Goal: Task Accomplishment & Management: Use online tool/utility

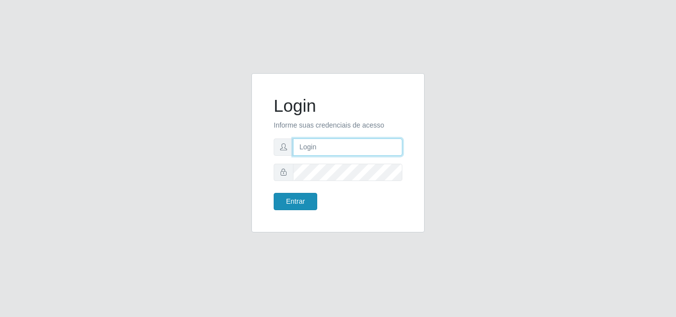
type input "[PERSON_NAME]"
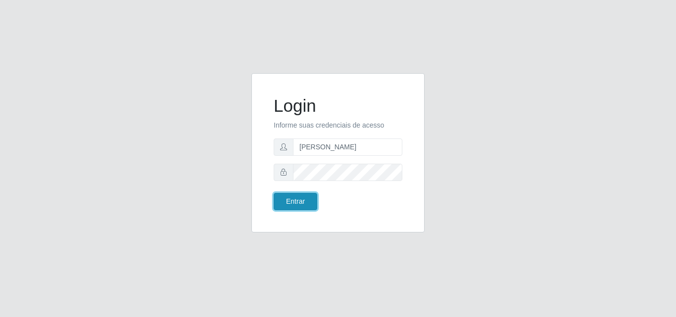
click at [299, 197] on button "Entrar" at bounding box center [296, 201] width 44 height 17
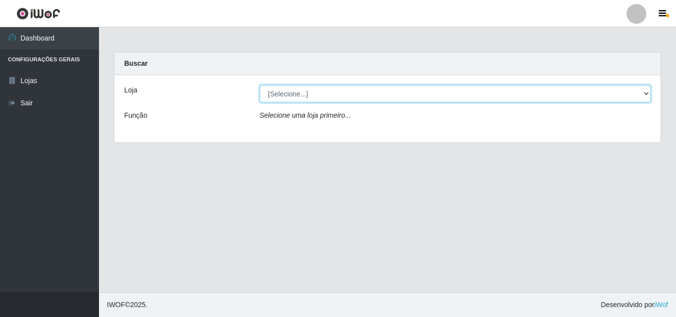
click at [495, 95] on select "[Selecione...] Supermercado [GEOGRAPHIC_DATA]" at bounding box center [455, 93] width 391 height 17
select select "166"
click at [260, 85] on select "[Selecione...] Supermercado [GEOGRAPHIC_DATA]" at bounding box center [455, 93] width 391 height 17
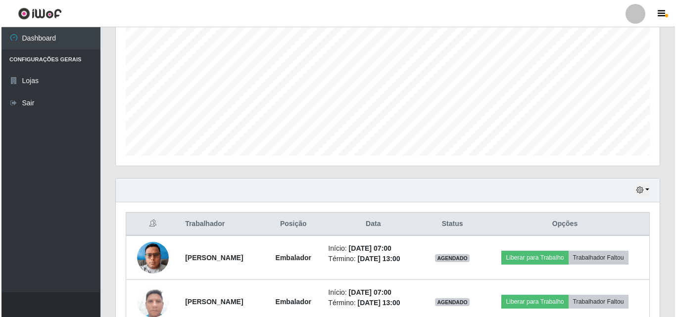
scroll to position [252, 0]
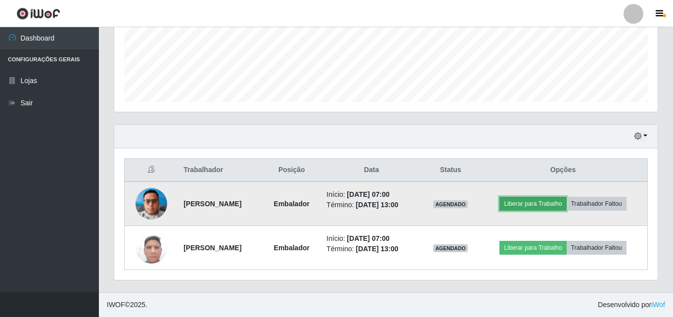
click at [533, 209] on button "Liberar para Trabalho" at bounding box center [533, 204] width 67 height 14
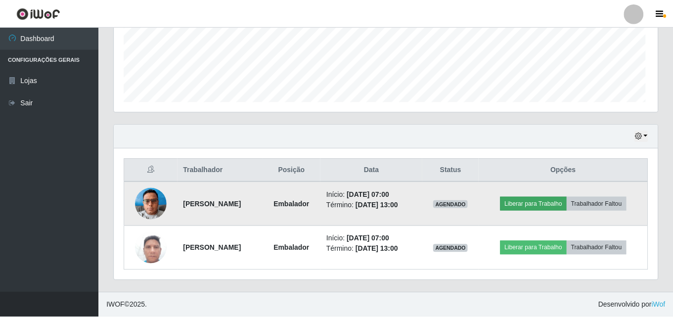
scroll to position [205, 539]
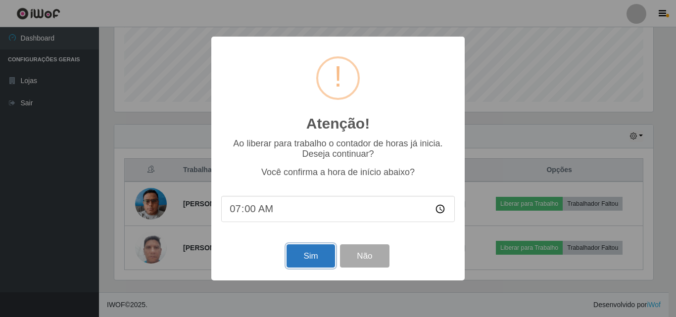
click at [307, 266] on button "Sim" at bounding box center [310, 255] width 48 height 23
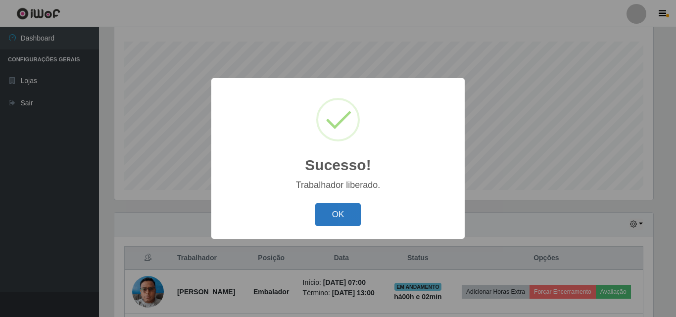
click at [339, 209] on button "OK" at bounding box center [338, 214] width 46 height 23
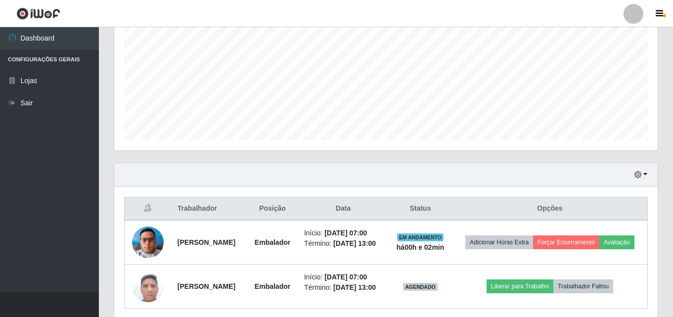
scroll to position [263, 0]
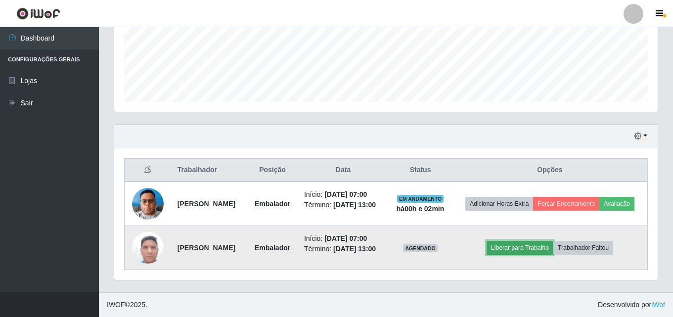
click at [525, 250] on button "Liberar para Trabalho" at bounding box center [520, 248] width 67 height 14
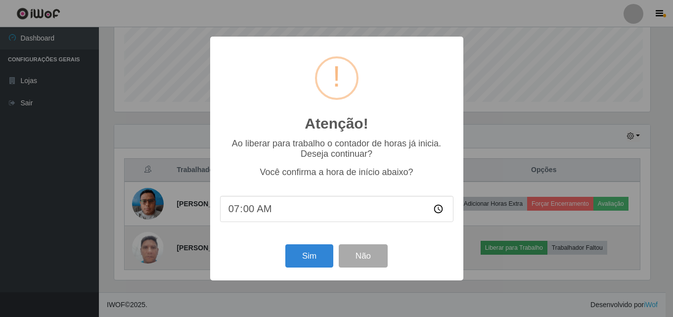
scroll to position [205, 539]
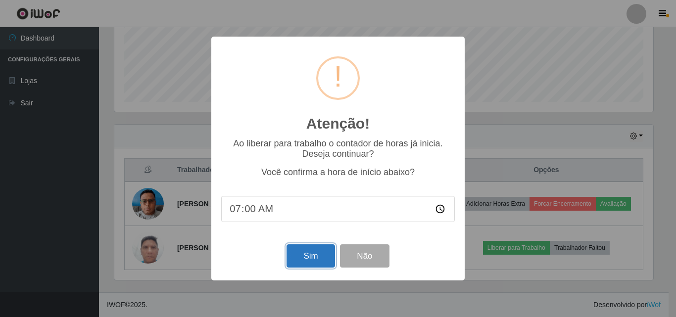
click at [322, 256] on button "Sim" at bounding box center [310, 255] width 48 height 23
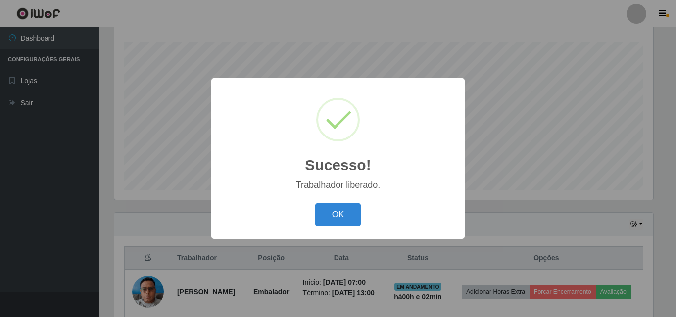
click at [315, 203] on button "OK" at bounding box center [338, 214] width 46 height 23
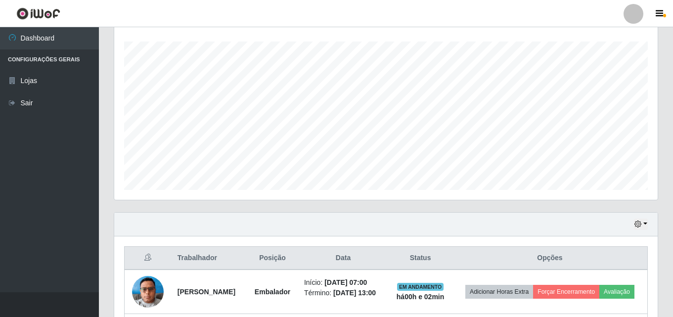
scroll to position [205, 544]
